Goal: Check status: Check status

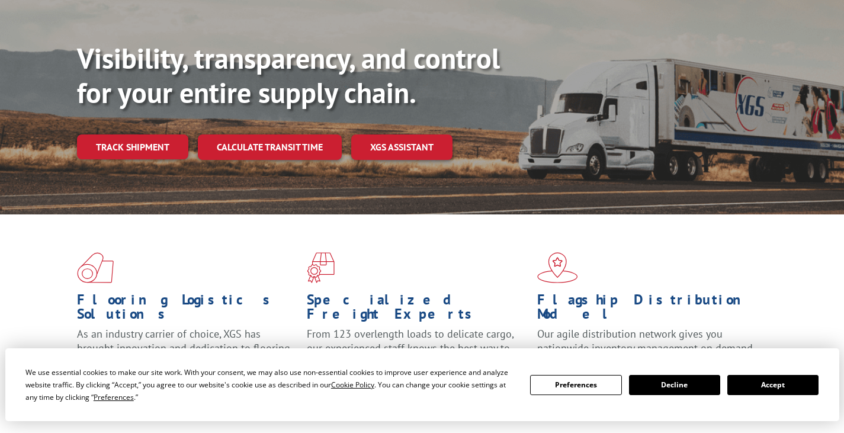
scroll to position [103, 0]
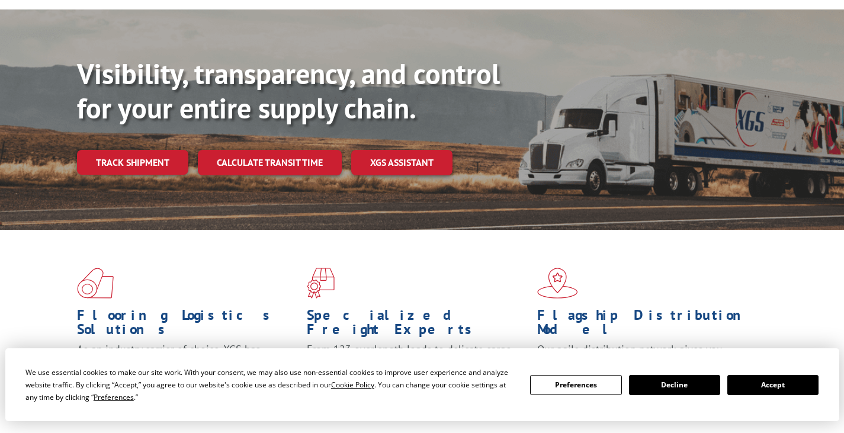
click at [787, 386] on button "Accept" at bounding box center [772, 385] width 91 height 20
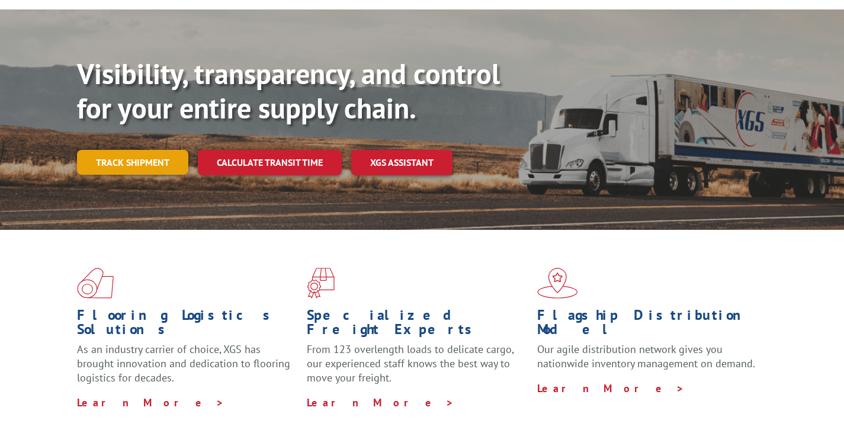
click at [107, 150] on link "Track shipment" at bounding box center [132, 162] width 111 height 25
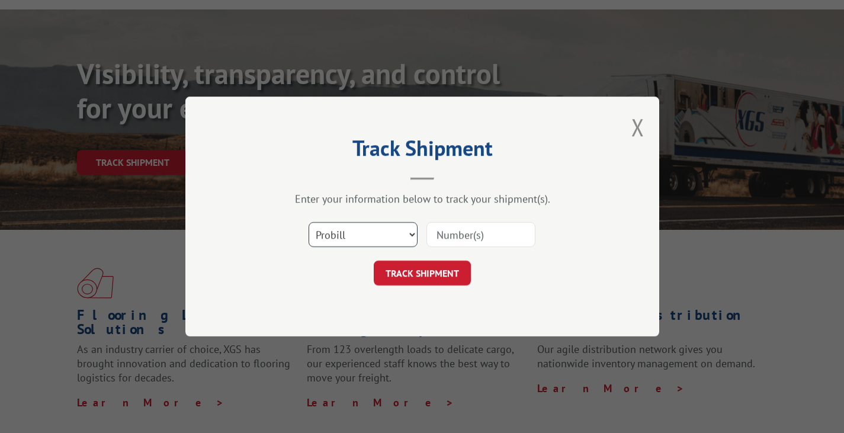
click at [349, 233] on select "Select category... Probill BOL PO" at bounding box center [362, 234] width 109 height 25
click at [308, 222] on select "Select category... Probill BOL PO" at bounding box center [362, 234] width 109 height 25
click at [374, 230] on select "Select category... Probill BOL PO" at bounding box center [362, 234] width 109 height 25
select select "po"
click at [308, 222] on select "Select category... Probill BOL PO" at bounding box center [362, 234] width 109 height 25
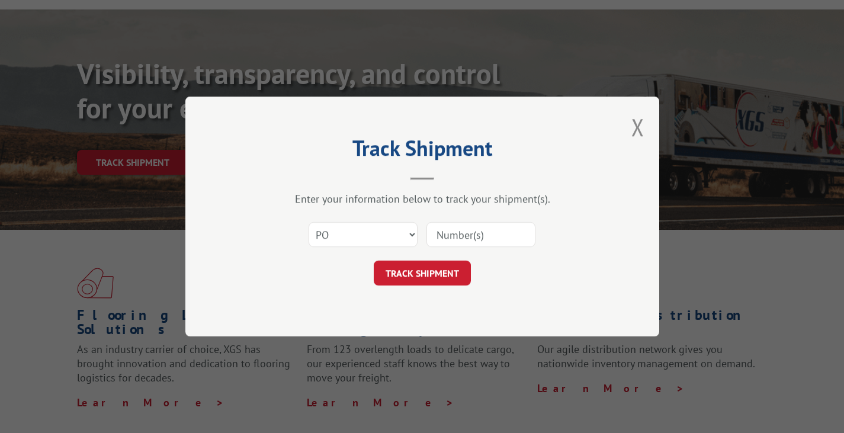
click at [468, 242] on input at bounding box center [480, 234] width 109 height 25
paste input "293144576"
type input "293144576"
click at [429, 276] on button "TRACK SHIPMENT" at bounding box center [422, 273] width 97 height 25
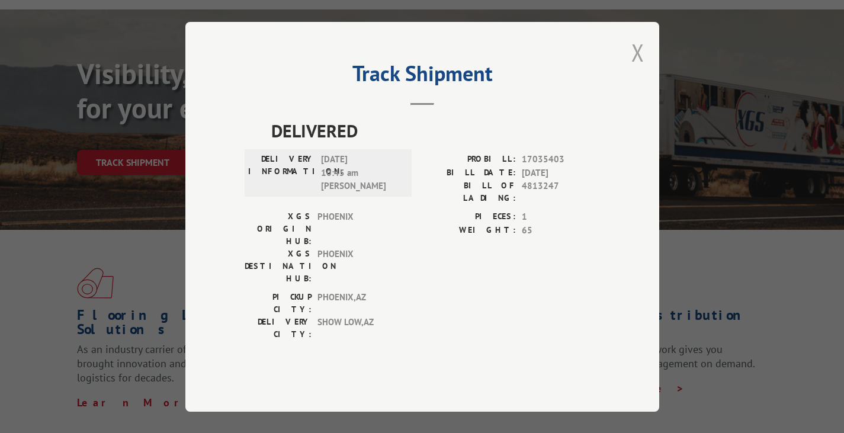
click at [641, 68] on button "Close modal" at bounding box center [637, 52] width 13 height 31
